Goal: Transaction & Acquisition: Purchase product/service

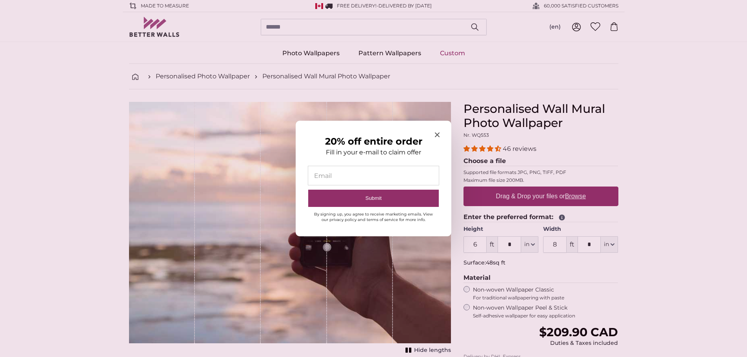
click at [438, 133] on icon "Close modal" at bounding box center [437, 135] width 5 height 5
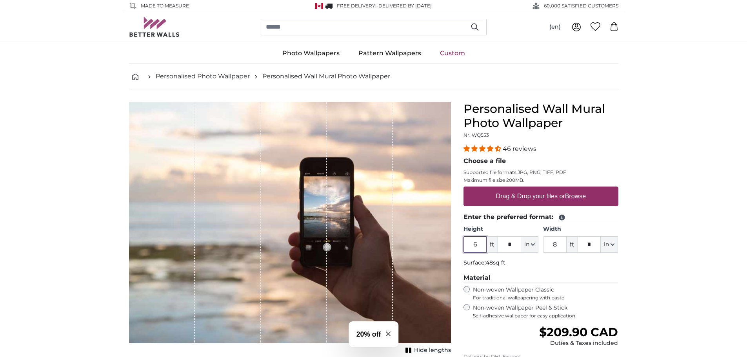
click at [486, 247] on input "6" at bounding box center [476, 244] width 24 height 16
type input "7"
click at [557, 244] on input "8" at bounding box center [555, 244] width 24 height 16
type input "11"
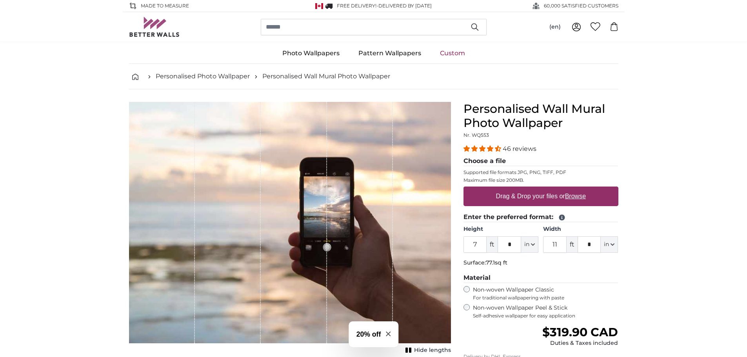
click at [518, 206] on div "Drag & Drop your files or Browse" at bounding box center [541, 197] width 155 height 20
click at [464, 187] on input "Drag & Drop your files or Browse" at bounding box center [541, 188] width 155 height 2
type input "**********"
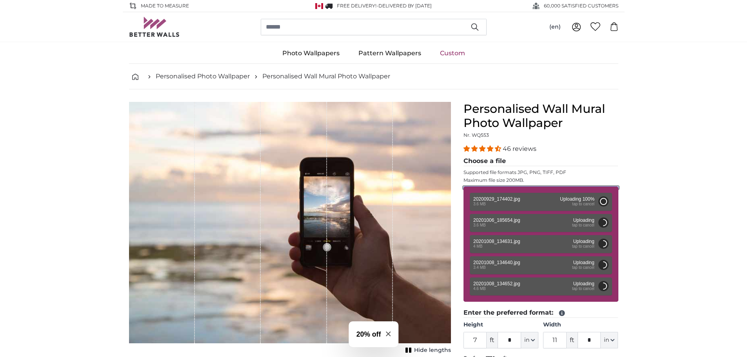
type input "6"
type input "10"
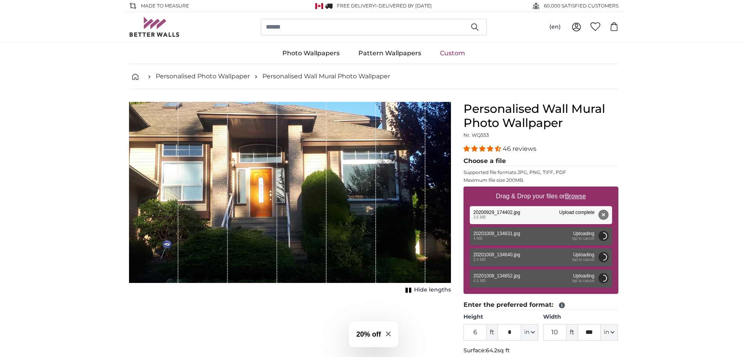
click at [281, 218] on div "1 of 1" at bounding box center [301, 192] width 49 height 181
click at [413, 291] on icon "1 of 1" at bounding box center [409, 290] width 8 height 6
click at [413, 291] on span "Show lengths" at bounding box center [431, 290] width 40 height 8
click at [518, 239] on div "Remove Retry Remove Upload Cancel Retry Remove 20201008_134631.jpg edit 4 MB Up…" at bounding box center [541, 236] width 142 height 18
click at [600, 235] on button "Cancel" at bounding box center [603, 236] width 10 height 10
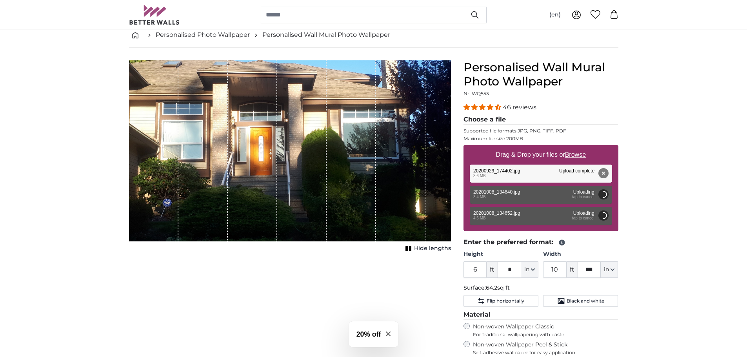
scroll to position [105, 0]
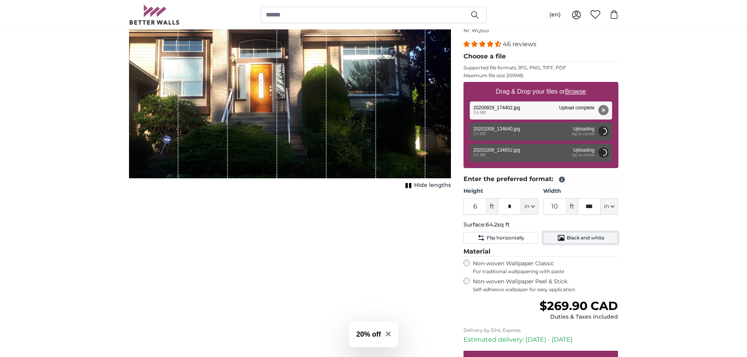
click at [599, 238] on span "Black and white" at bounding box center [586, 238] width 38 height 6
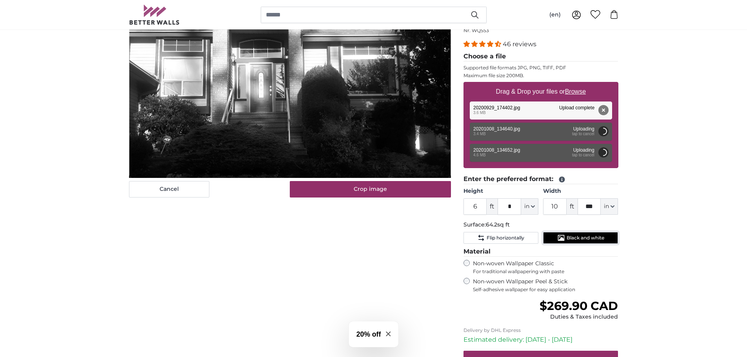
click at [599, 238] on span "Black and white" at bounding box center [586, 238] width 38 height 6
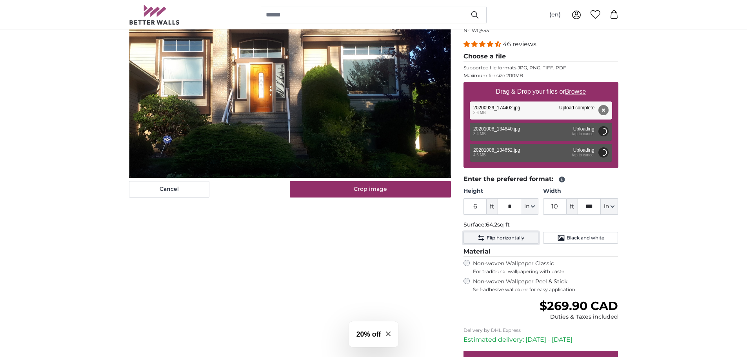
click at [517, 238] on span "Flip horizontally" at bounding box center [506, 238] width 38 height 6
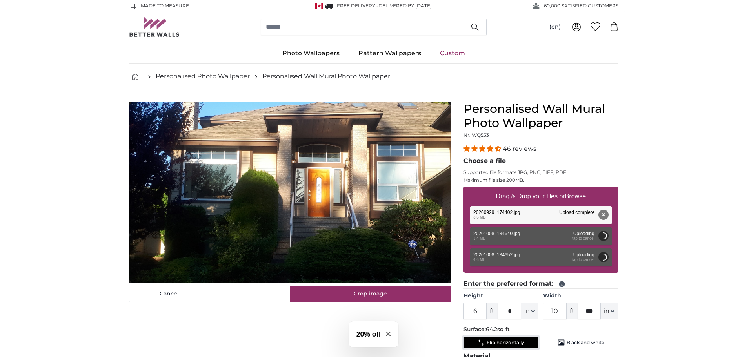
scroll to position [52, 0]
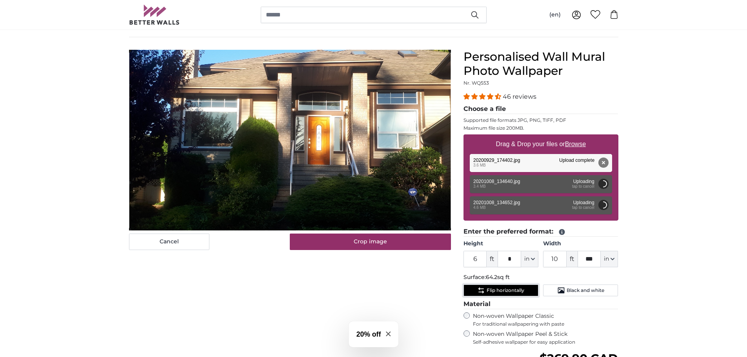
click at [499, 292] on span "Flip horizontally" at bounding box center [506, 290] width 38 height 6
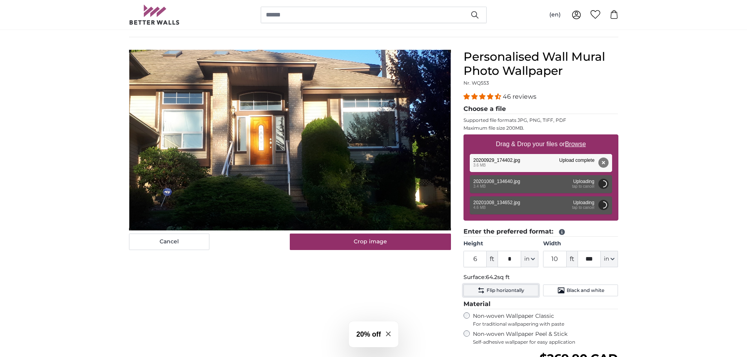
click at [499, 292] on span "Flip horizontally" at bounding box center [506, 290] width 38 height 6
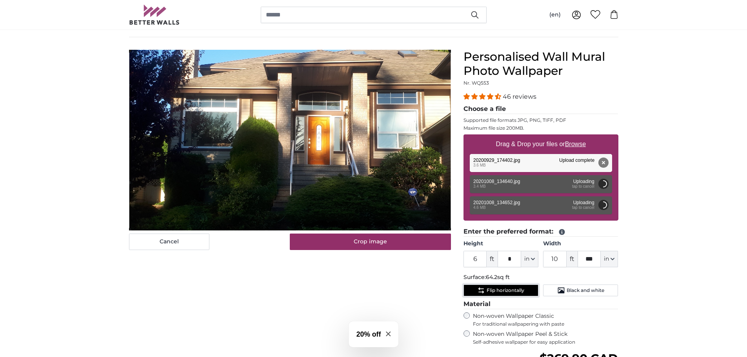
click at [499, 292] on span "Flip horizontally" at bounding box center [506, 290] width 38 height 6
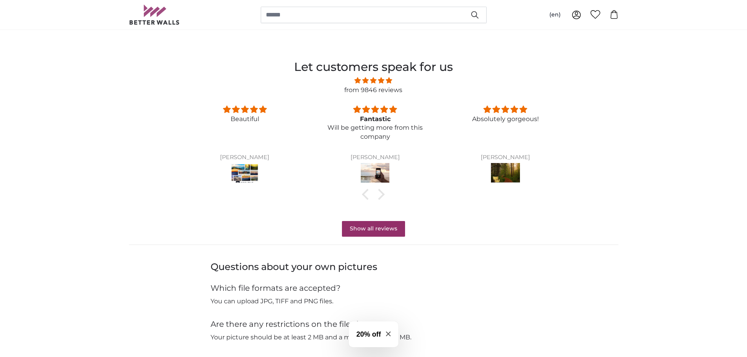
scroll to position [732, 0]
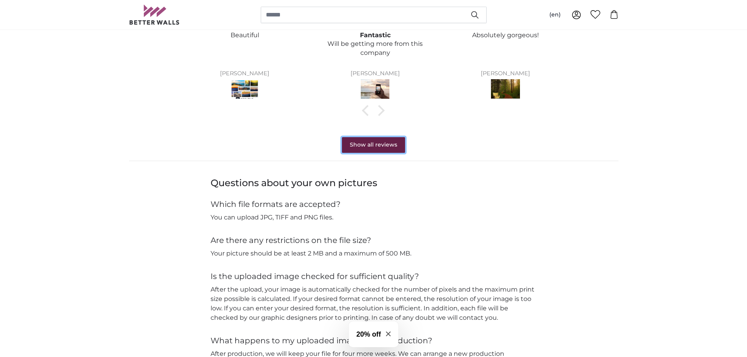
click at [381, 149] on link "Show all reviews" at bounding box center [373, 145] width 63 height 16
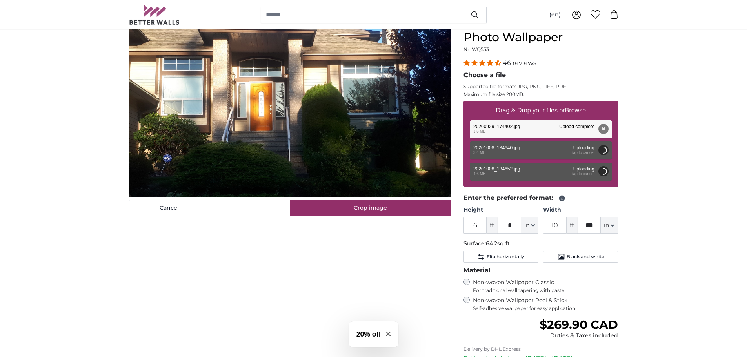
scroll to position [52, 0]
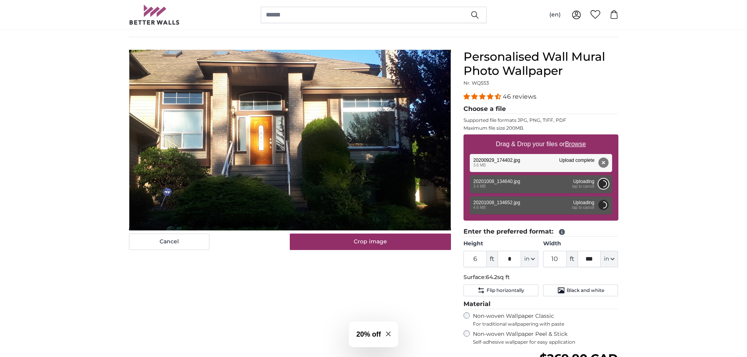
click at [599, 183] on button "Cancel" at bounding box center [603, 184] width 10 height 10
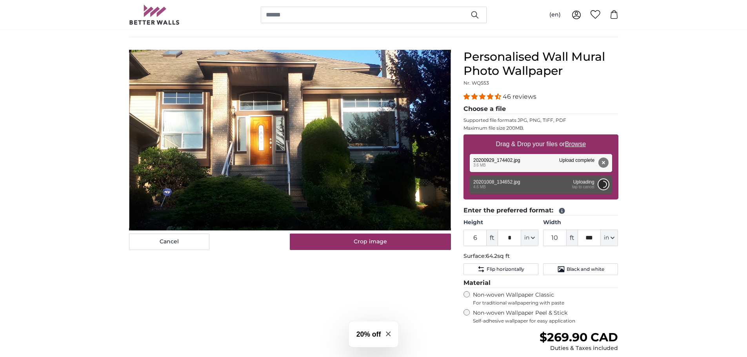
click at [601, 185] on button "Cancel" at bounding box center [603, 185] width 10 height 10
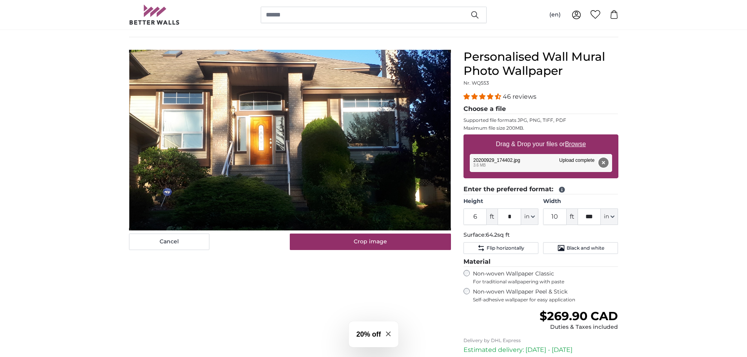
click at [603, 161] on button "Remove" at bounding box center [603, 163] width 10 height 10
type input "***"
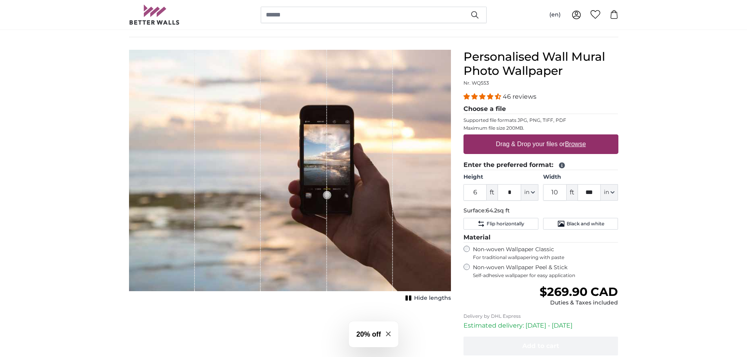
click at [573, 147] on u "Browse" at bounding box center [575, 144] width 21 height 7
click at [573, 137] on input "Drag & Drop your files or Browse" at bounding box center [541, 136] width 155 height 2
type input "**********"
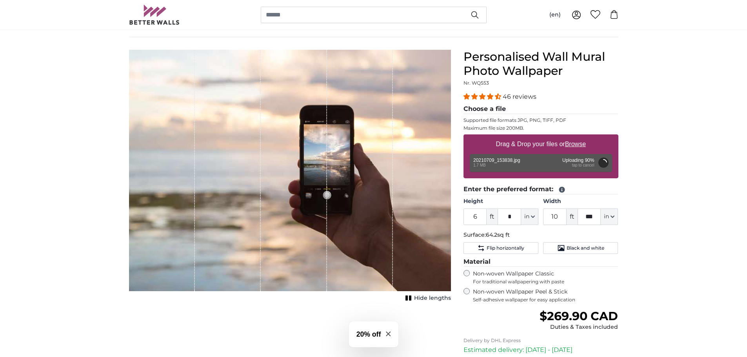
type input "4"
type input "*"
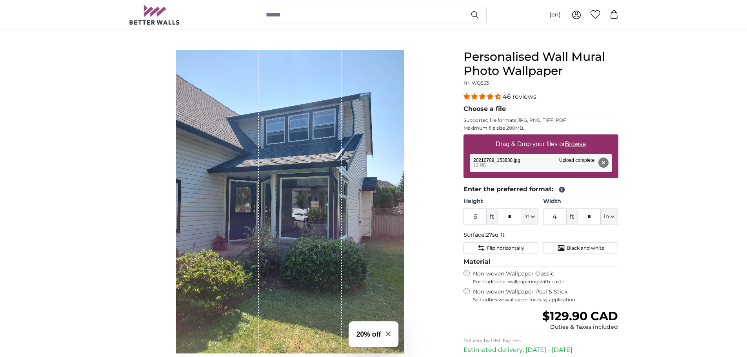
click at [579, 142] on u "Browse" at bounding box center [575, 144] width 21 height 7
click at [579, 137] on input "Drag & Drop your files or Browse" at bounding box center [541, 136] width 155 height 2
type input "**********"
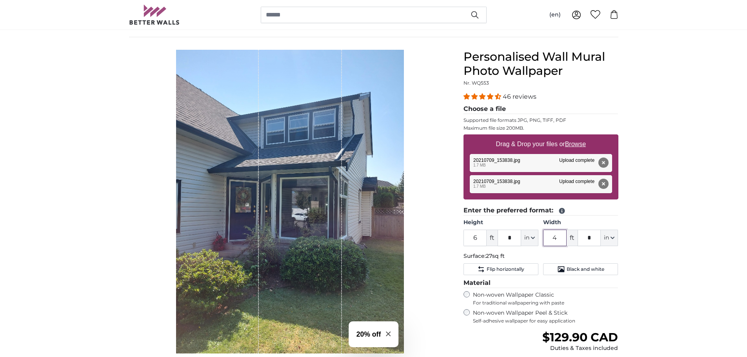
click at [560, 240] on input "4" at bounding box center [555, 238] width 24 height 16
type input "11"
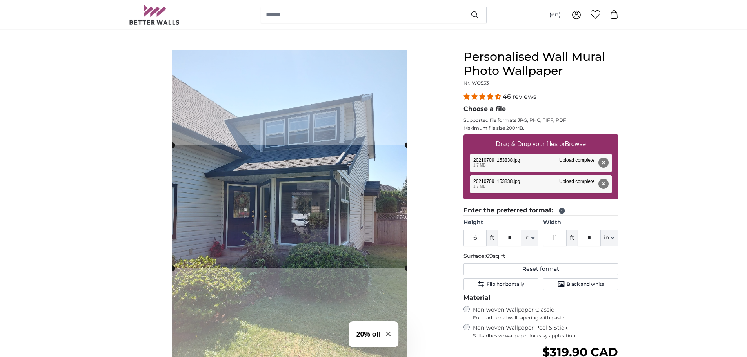
click at [558, 157] on div "Remove Retry Remove Upload Cancel Retry Remove 20210709_153838.jpg edit 1.7 MB …" at bounding box center [541, 163] width 142 height 18
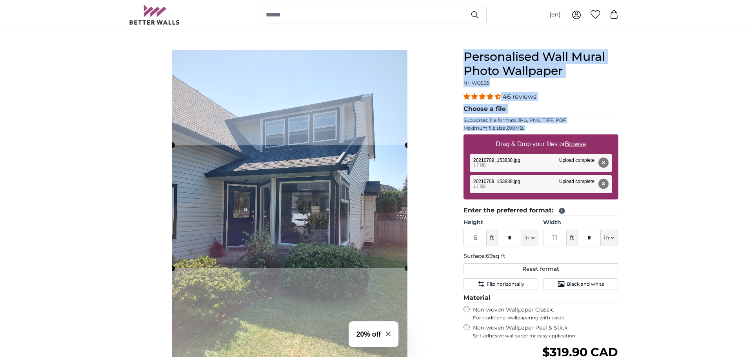
drag, startPoint x: 556, startPoint y: 160, endPoint x: 322, endPoint y: 179, distance: 234.5
click at [322, 179] on product-detail "Cancel Crop image Hide lengths Personalised Wall Mural Photo Wallpaper Nr. WQ55…" at bounding box center [374, 255] width 502 height 437
click at [504, 166] on div "Remove Retry Remove Upload Cancel Retry Remove 20210709_153838.jpg edit 1.7 MB …" at bounding box center [541, 163] width 142 height 18
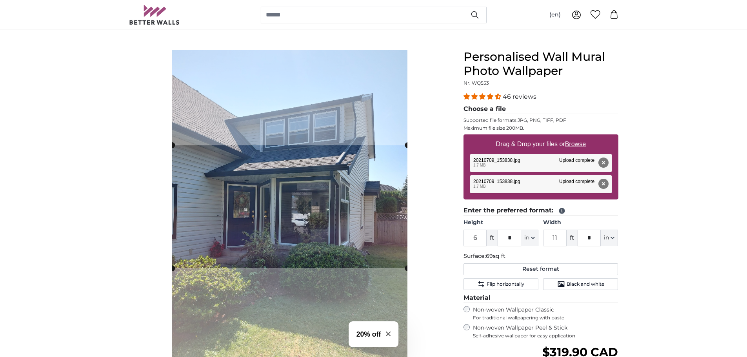
click at [504, 166] on div "Remove Retry Remove Upload Cancel Retry Remove 20210709_153838.jpg edit 1.7 MB …" at bounding box center [541, 163] width 142 height 18
click at [508, 192] on div "Remove Retry Remove Upload Cancel Retry Remove 20210709_153838.jpg edit 1.7 MB …" at bounding box center [541, 184] width 142 height 18
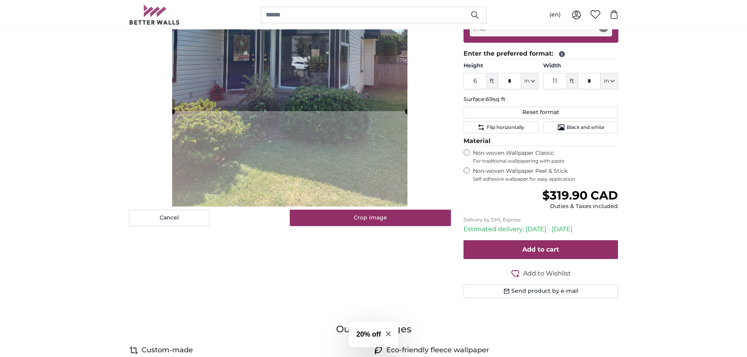
scroll to position [52, 0]
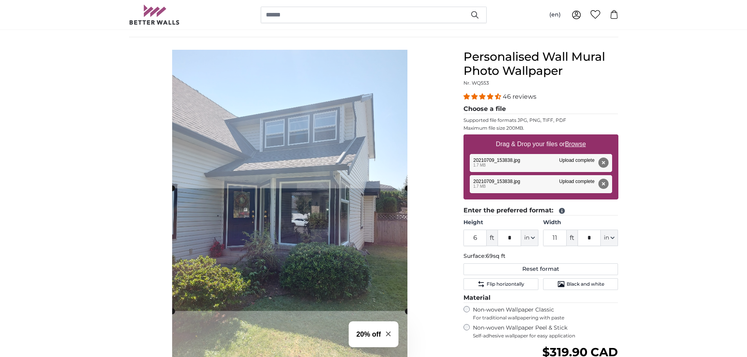
click at [349, 298] on cropper-handle at bounding box center [289, 249] width 235 height 123
click at [0, 0] on slot at bounding box center [0, 0] width 0 height 0
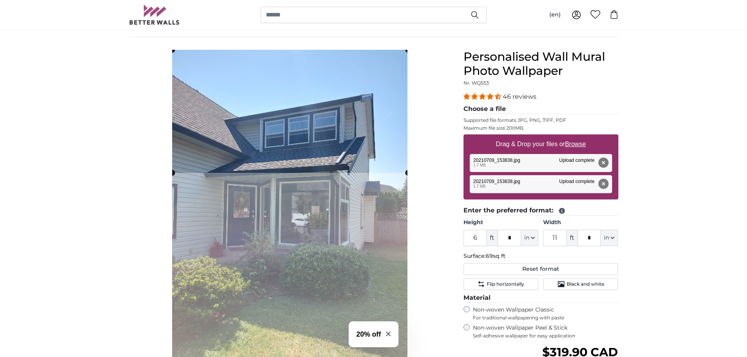
click at [345, 115] on cropper-handle at bounding box center [290, 111] width 236 height 123
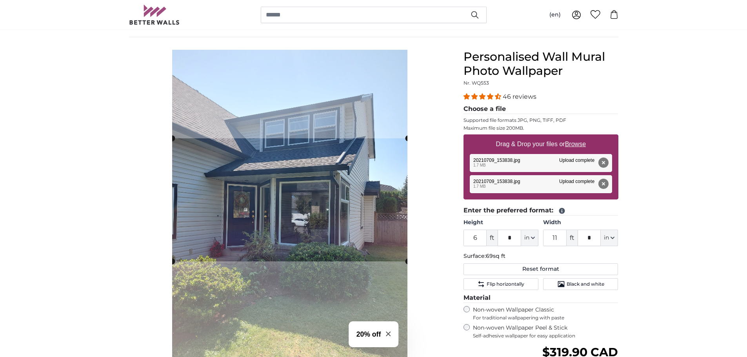
click at [346, 226] on cropper-handle at bounding box center [290, 199] width 236 height 123
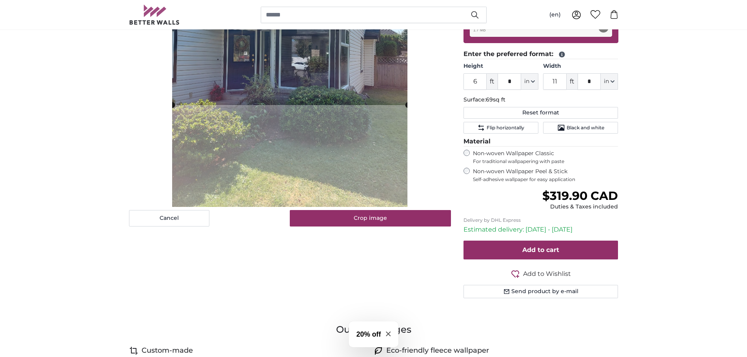
scroll to position [209, 0]
click at [182, 220] on button "Cancel" at bounding box center [169, 218] width 80 height 16
type input "4"
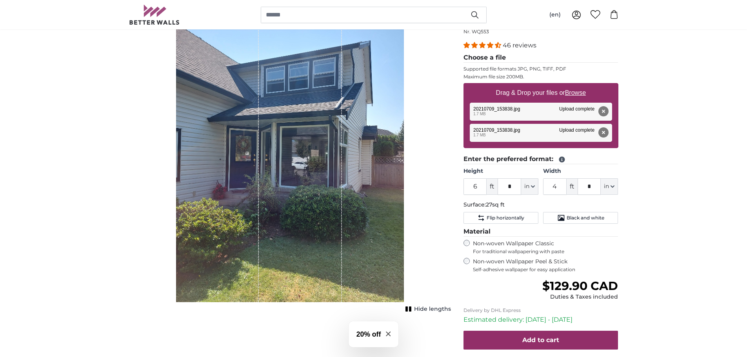
scroll to position [157, 0]
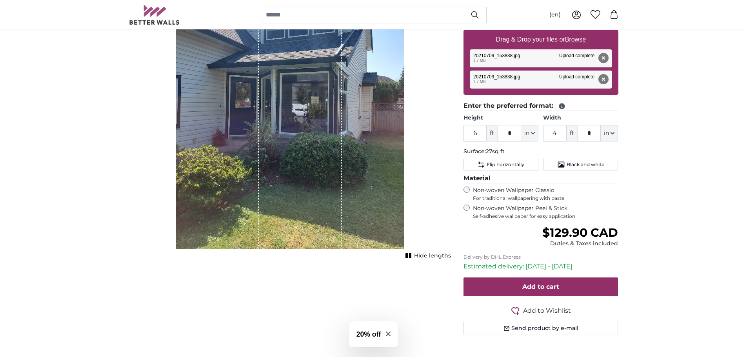
click at [471, 208] on div "Non-woven Wallpaper Peel & Stick Self-adhesive wallpaper for easy application" at bounding box center [541, 212] width 155 height 15
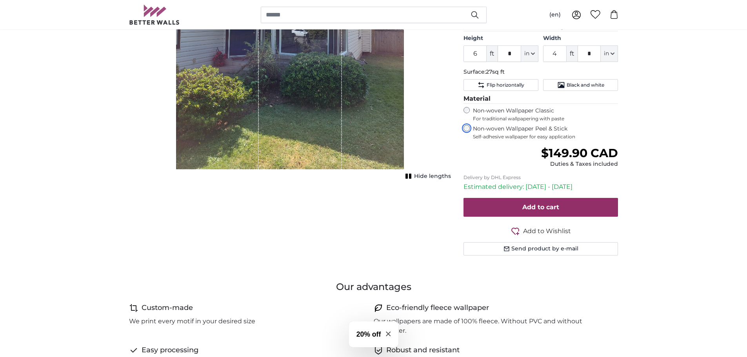
scroll to position [157, 0]
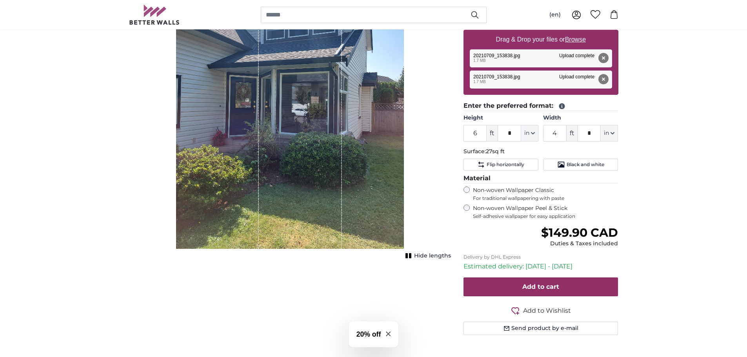
click at [471, 189] on div "Non-woven Wallpaper Classic For traditional wallpapering with paste" at bounding box center [541, 194] width 155 height 15
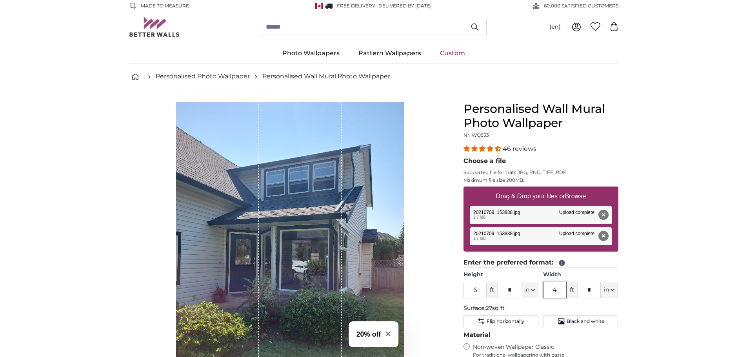
click at [557, 292] on input "4" at bounding box center [555, 290] width 24 height 16
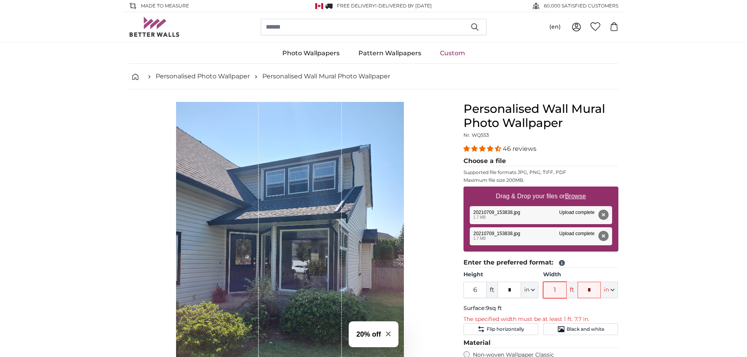
type input "1"
